Goal: Information Seeking & Learning: Learn about a topic

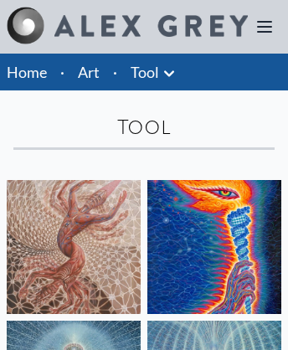
click at [89, 72] on link "Art" at bounding box center [89, 71] width 22 height 23
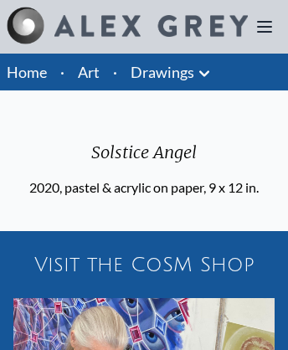
click at [264, 27] on icon at bounding box center [264, 27] width 13 height 10
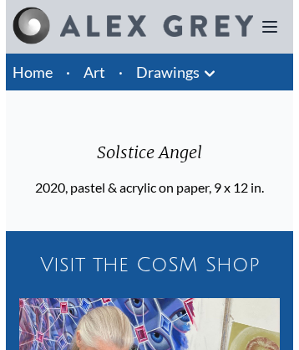
scroll to position [1342, 0]
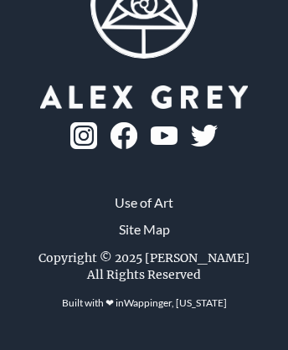
click at [191, 146] on img at bounding box center [204, 136] width 27 height 22
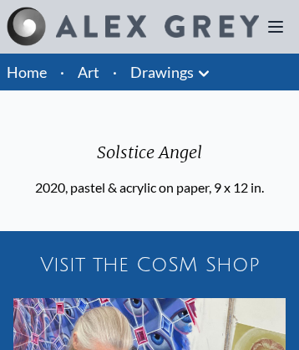
click at [276, 27] on icon at bounding box center [275, 27] width 13 height 10
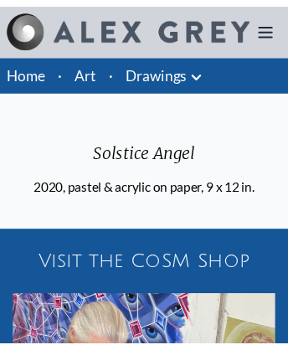
scroll to position [1196, 0]
